Goal: Navigation & Orientation: Find specific page/section

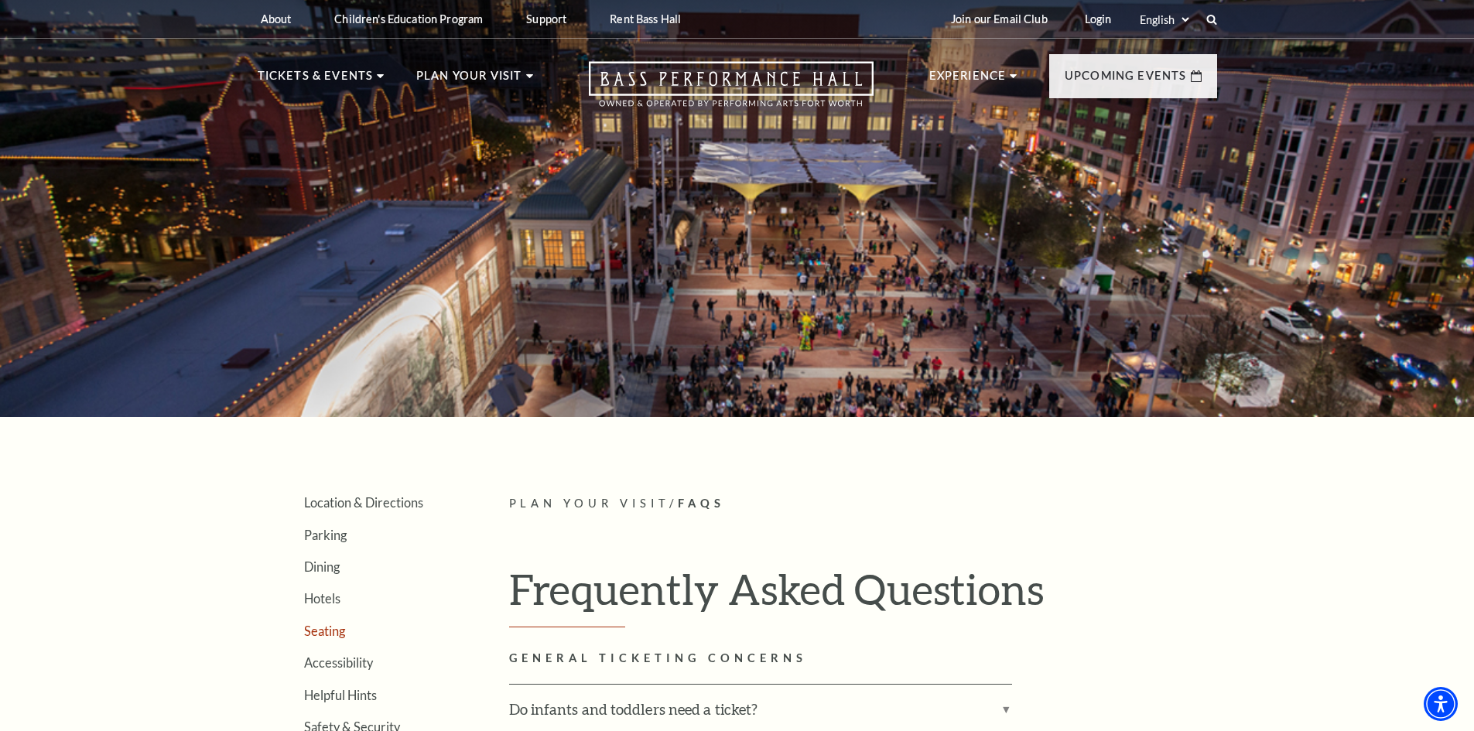
drag, startPoint x: 329, startPoint y: 627, endPoint x: 338, endPoint y: 623, distance: 10.4
click at [329, 627] on link "Seating" at bounding box center [324, 631] width 41 height 15
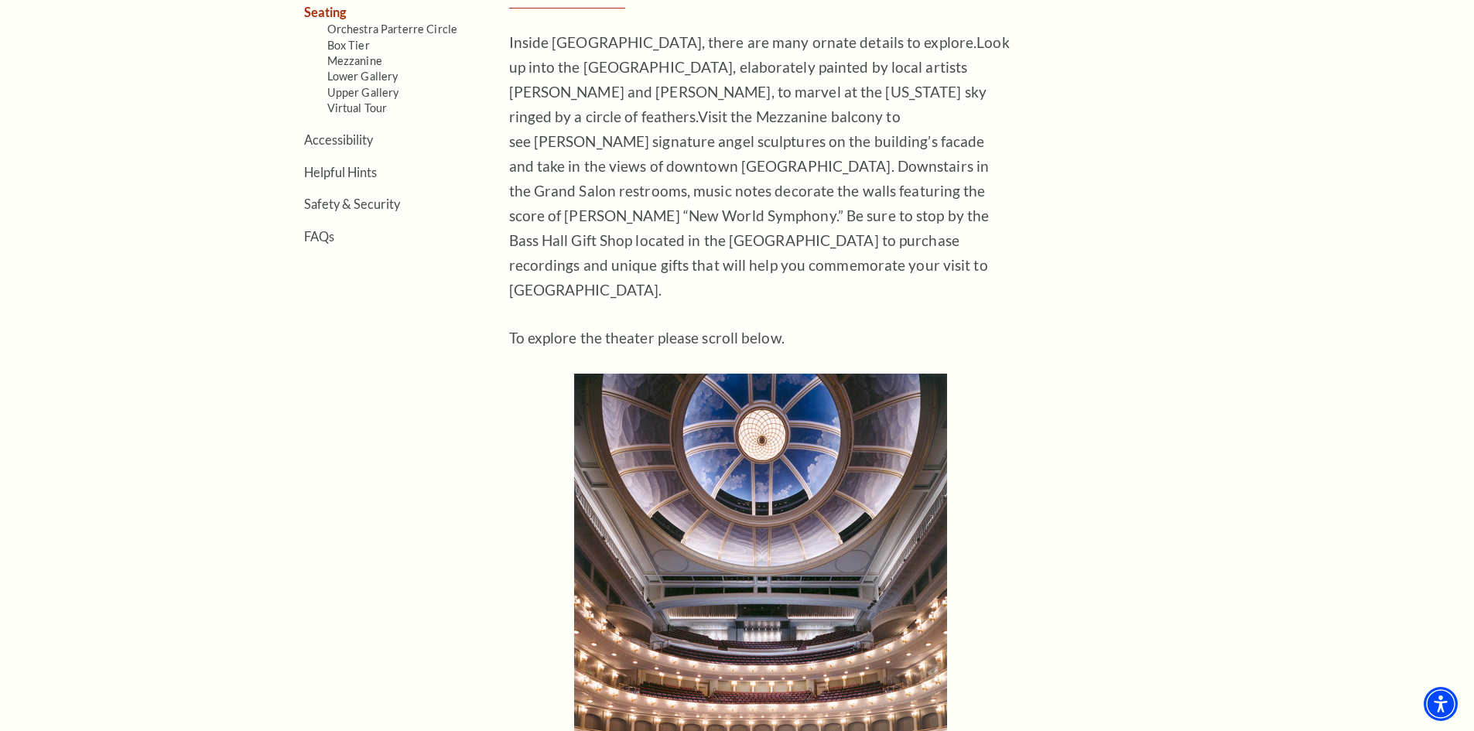
scroll to position [387, 0]
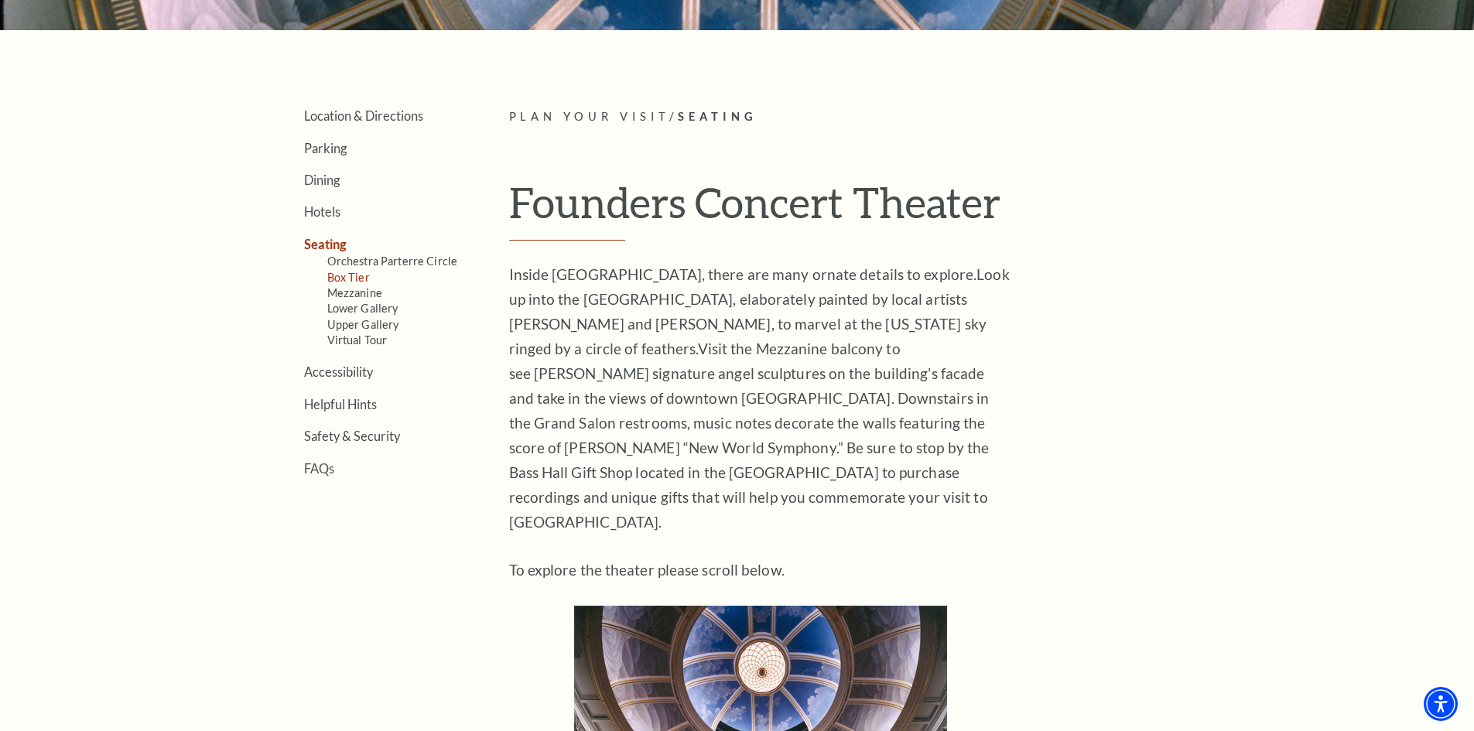
click at [353, 279] on link "Box Tier" at bounding box center [348, 277] width 43 height 13
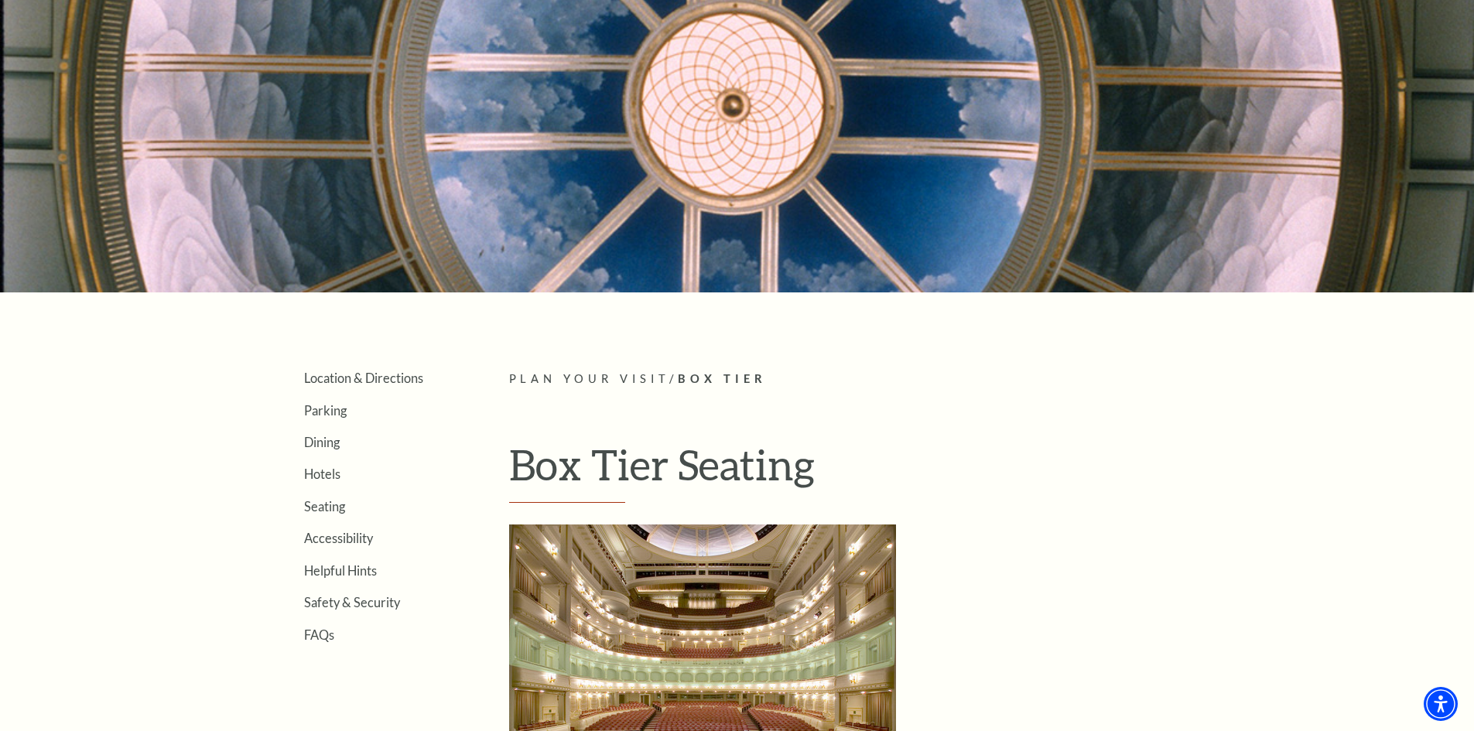
scroll to position [387, 0]
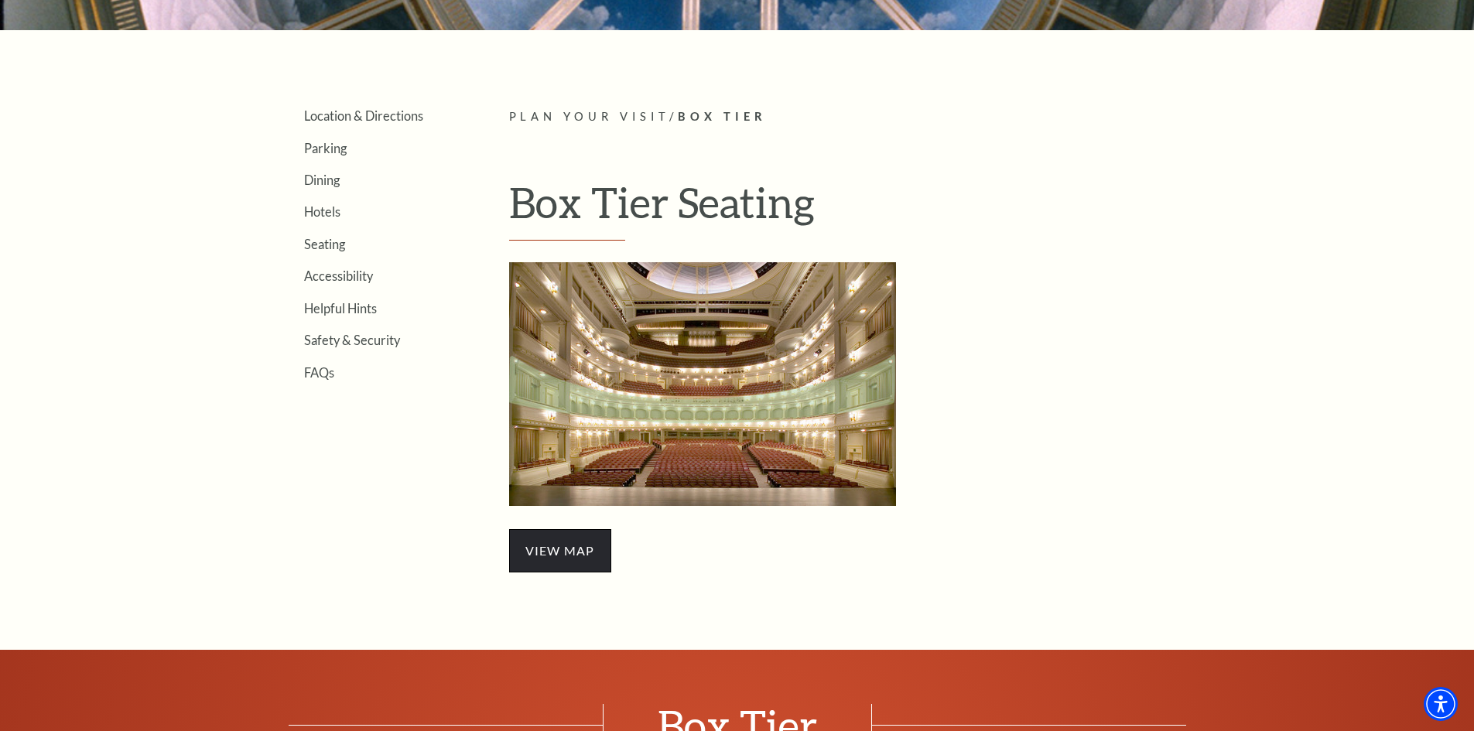
click at [559, 535] on span "view map" at bounding box center [560, 550] width 102 height 43
